Goal: Task Accomplishment & Management: Use online tool/utility

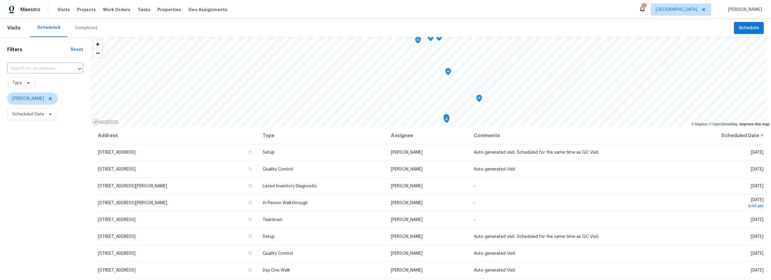
scroll to position [22, 0]
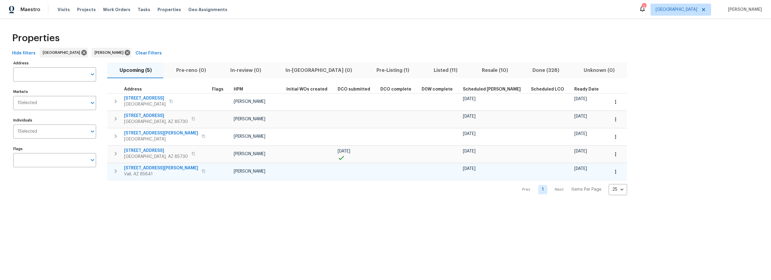
click at [613, 172] on icon "button" at bounding box center [616, 172] width 6 height 6
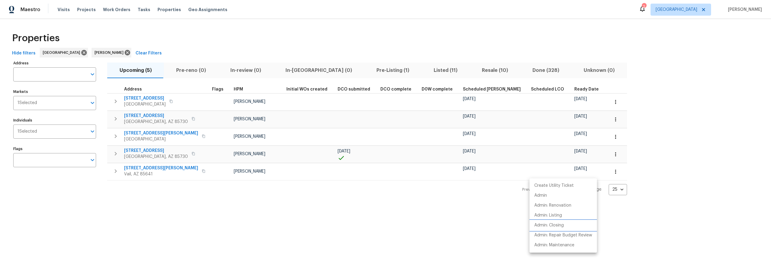
click at [548, 228] on p "Admin: Closing" at bounding box center [549, 226] width 30 height 6
